Goal: Information Seeking & Learning: Understand process/instructions

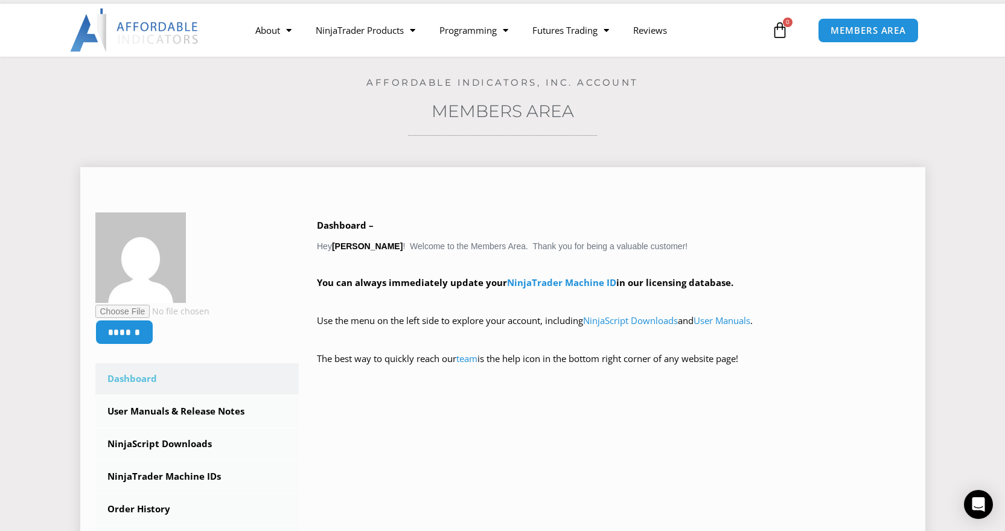
scroll to position [55, 0]
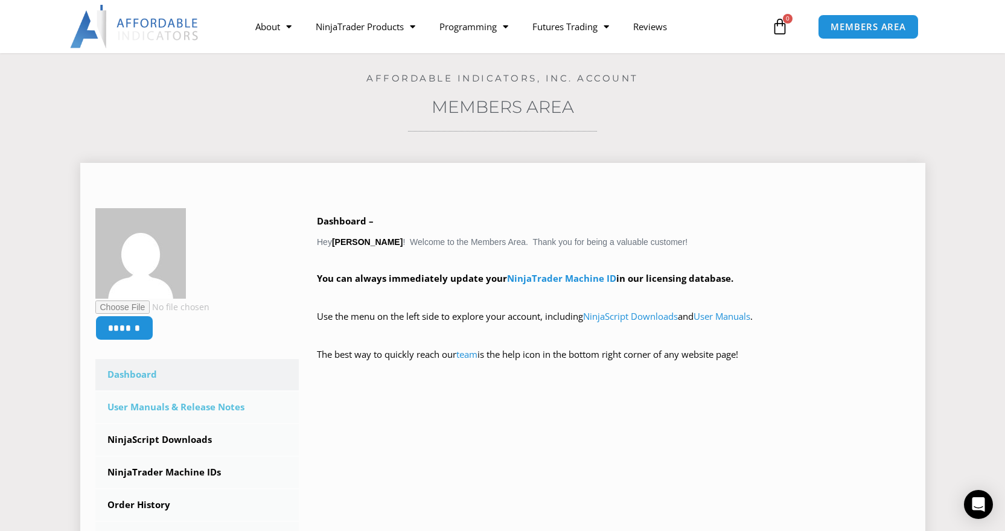
click at [146, 409] on link "User Manuals & Release Notes" at bounding box center [197, 407] width 204 height 31
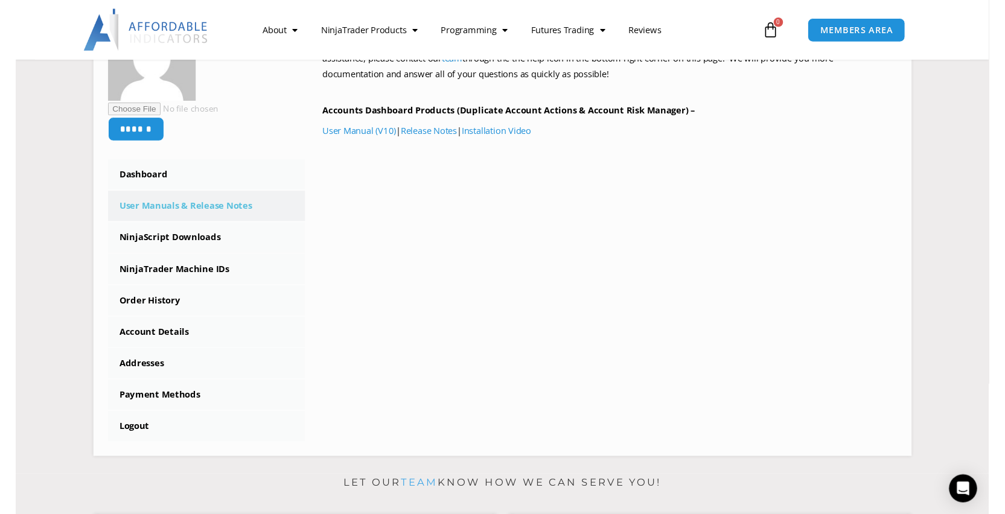
scroll to position [240, 0]
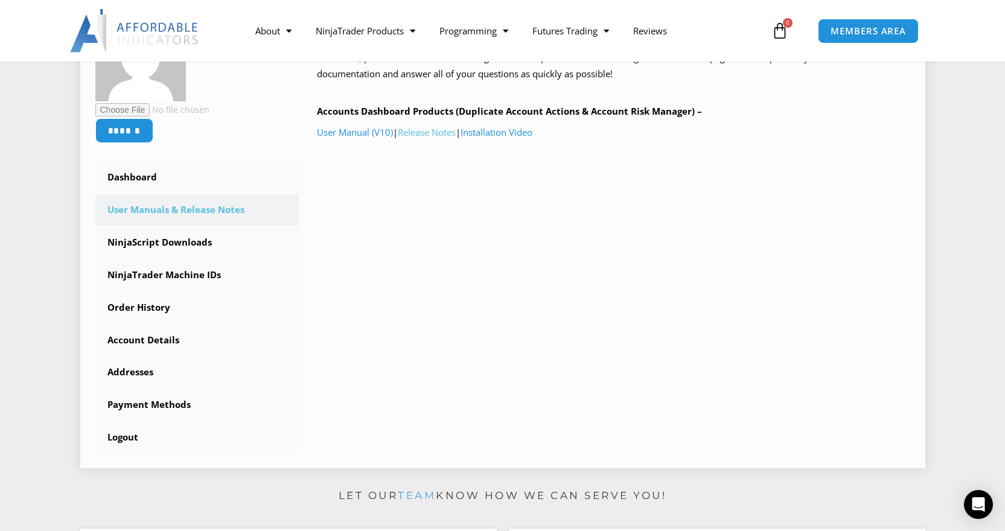
click at [414, 130] on link "Release Notes" at bounding box center [427, 132] width 58 height 12
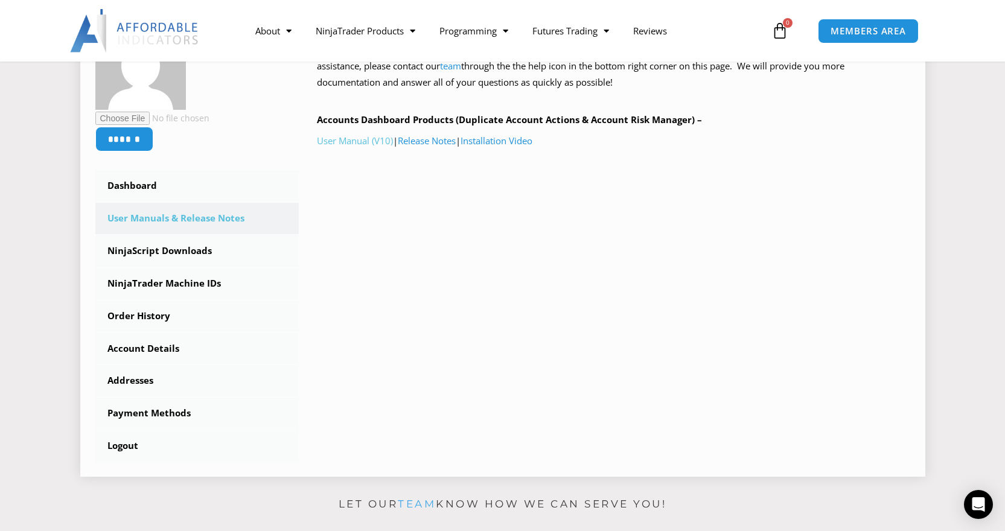
click at [359, 136] on link "User Manual (V10)" at bounding box center [355, 141] width 76 height 12
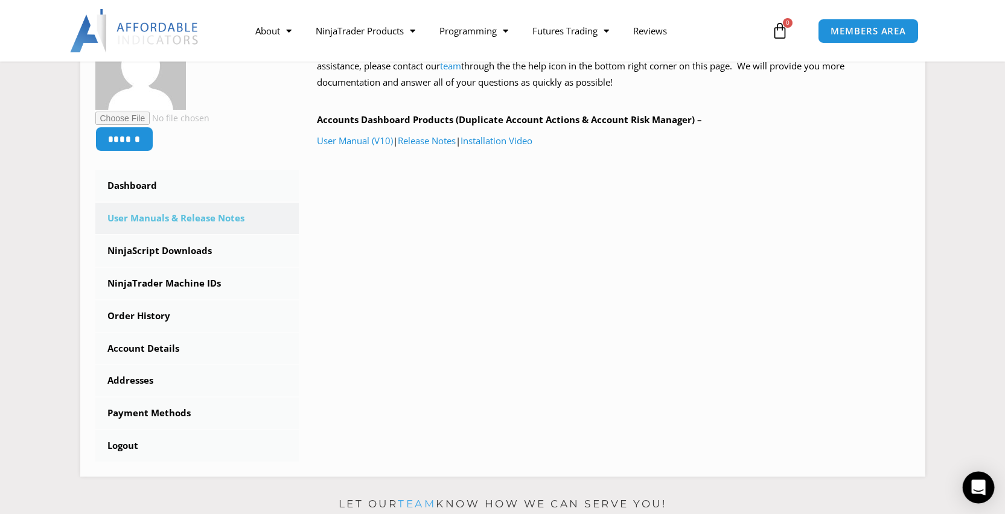
click at [974, 492] on icon "Open Intercom Messenger" at bounding box center [978, 488] width 14 height 16
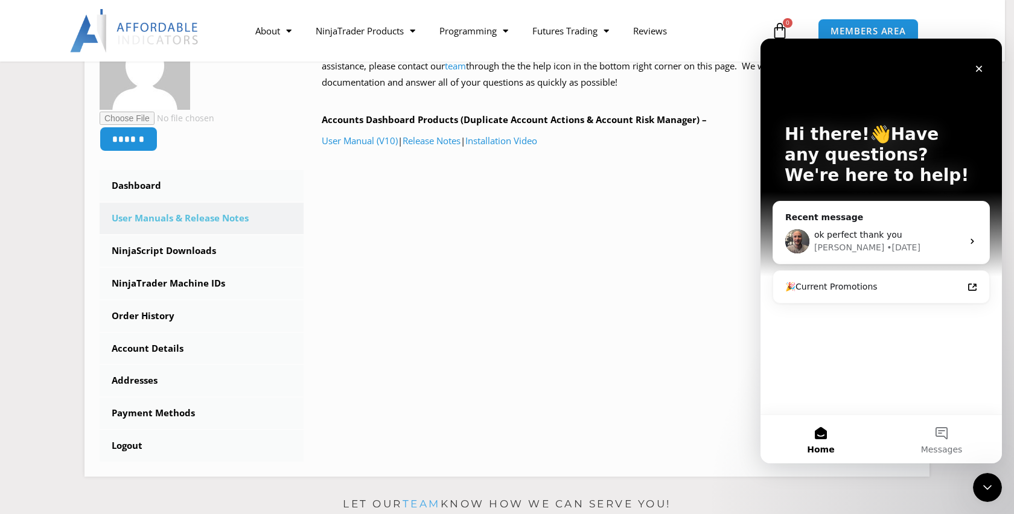
scroll to position [0, 0]
click at [940, 443] on button "Messages" at bounding box center [941, 439] width 121 height 48
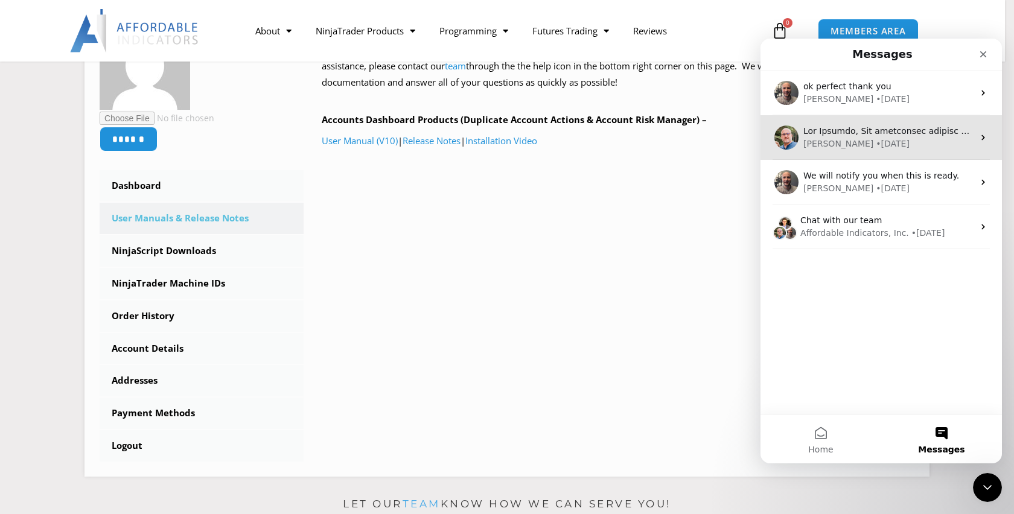
click at [836, 153] on div "Larry • 4w ago" at bounding box center [882, 137] width 242 height 45
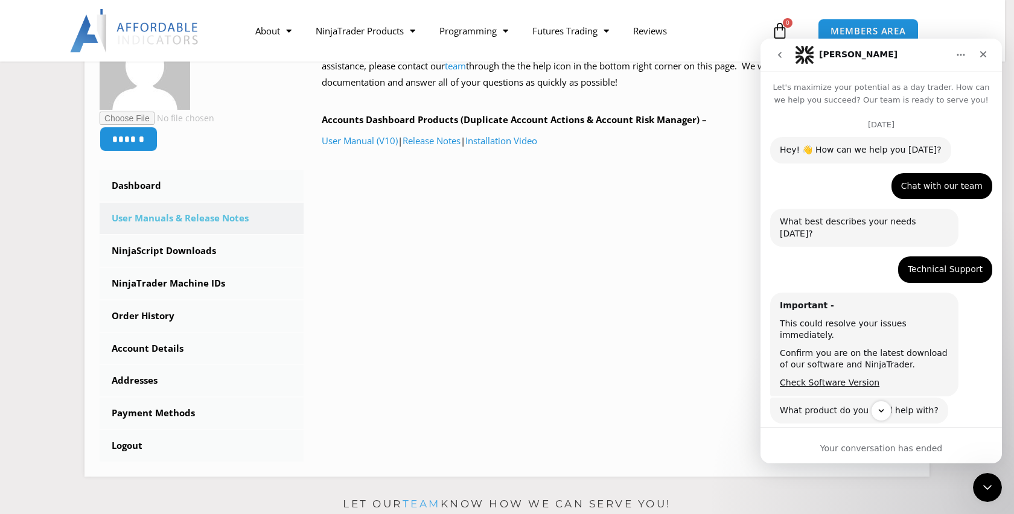
click at [781, 52] on icon "go back" at bounding box center [780, 55] width 10 height 10
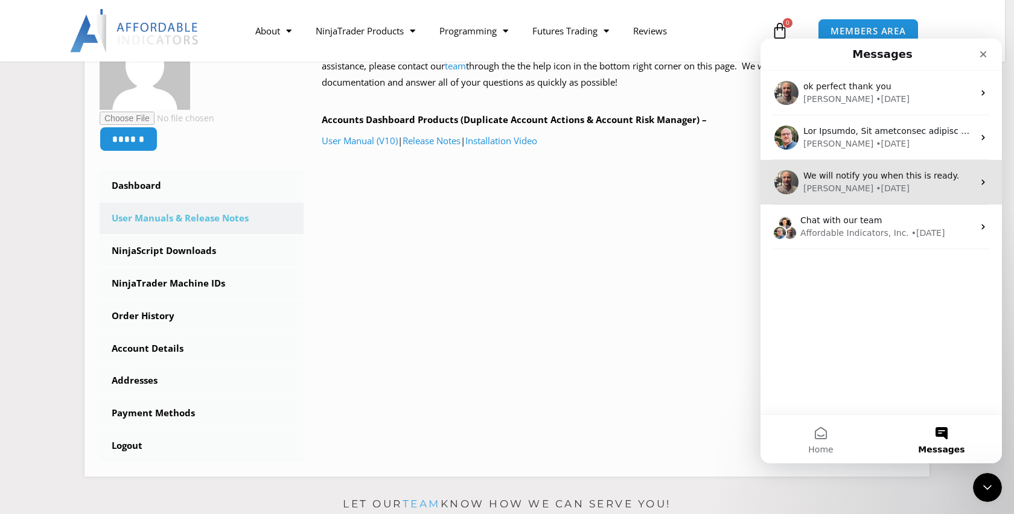
click at [869, 179] on span "We will notify you when this is ready." at bounding box center [882, 176] width 156 height 10
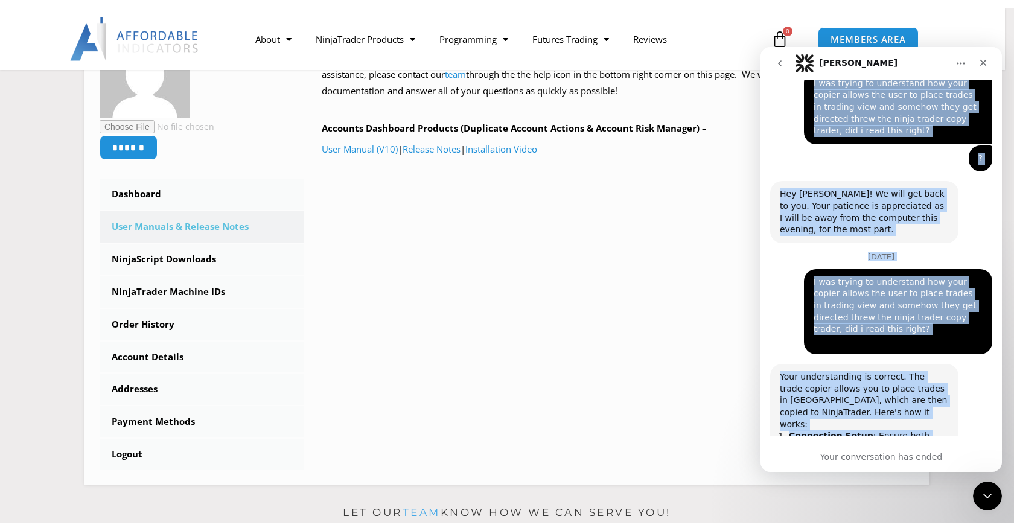
scroll to position [10361, 0]
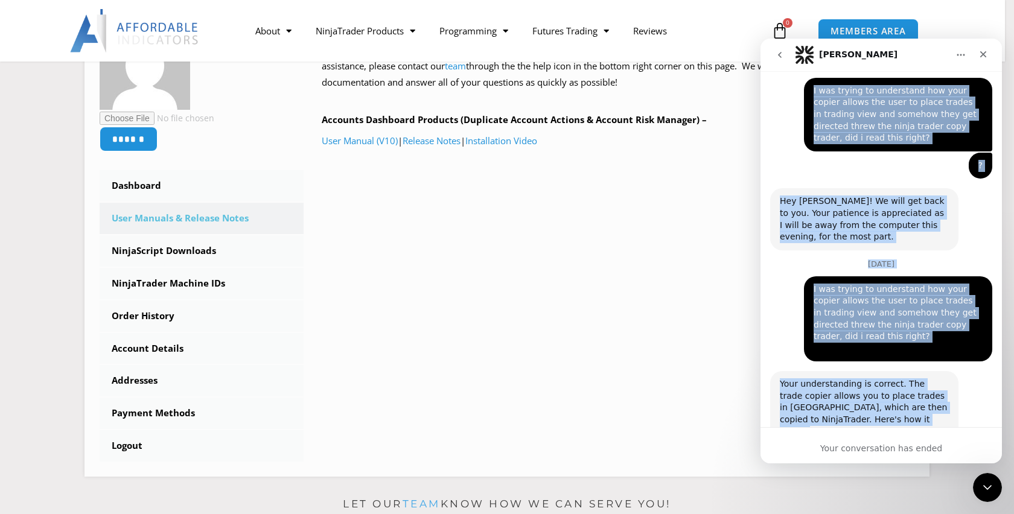
drag, startPoint x: 778, startPoint y: 146, endPoint x: 941, endPoint y: 389, distance: 292.9
copy div "Hey! 👋 How can we help you today? Solomon • 25w ago Chat with our team Michael …"
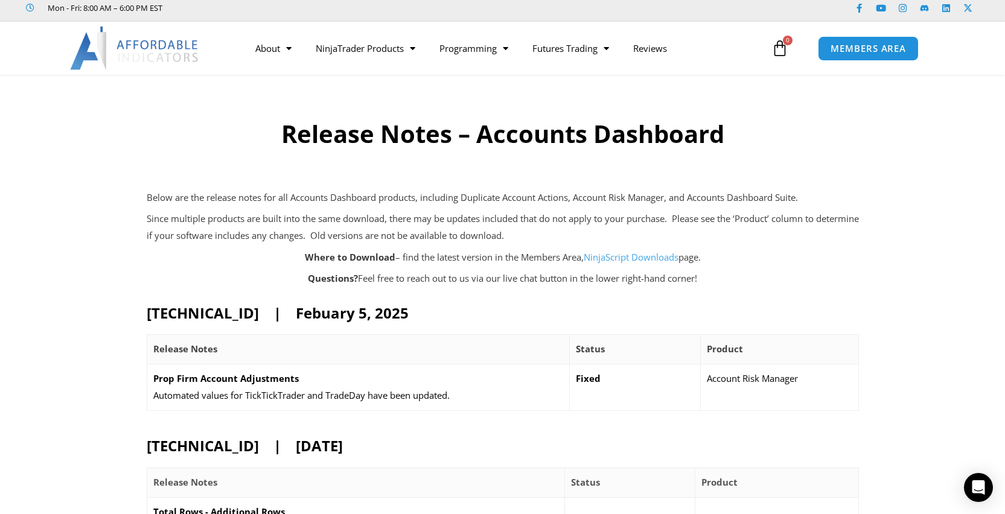
scroll to position [39, 0]
